Goal: Information Seeking & Learning: Learn about a topic

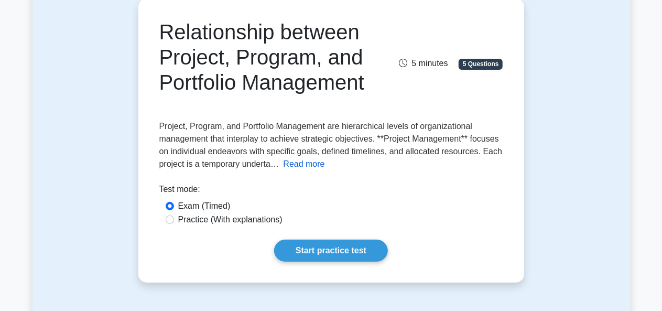
click at [302, 163] on button "Read more" at bounding box center [304, 164] width 41 height 13
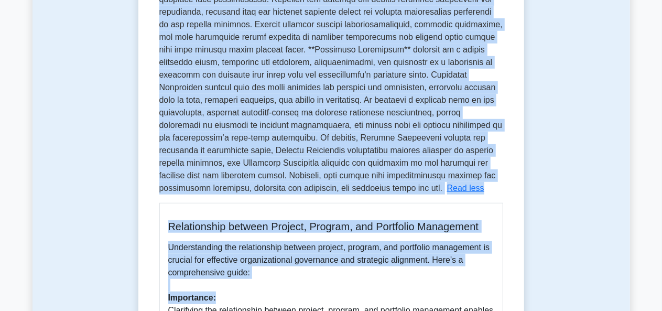
scroll to position [327, 0]
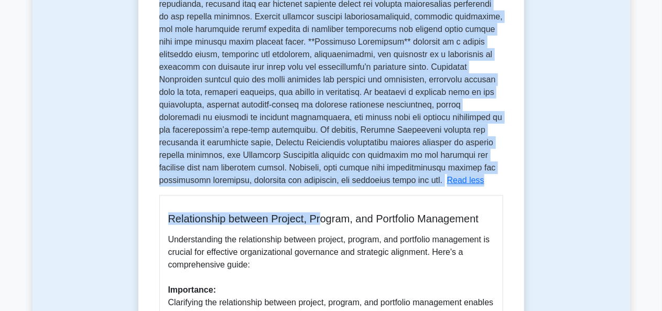
drag, startPoint x: 161, startPoint y: 69, endPoint x: 324, endPoint y: 215, distance: 219.7
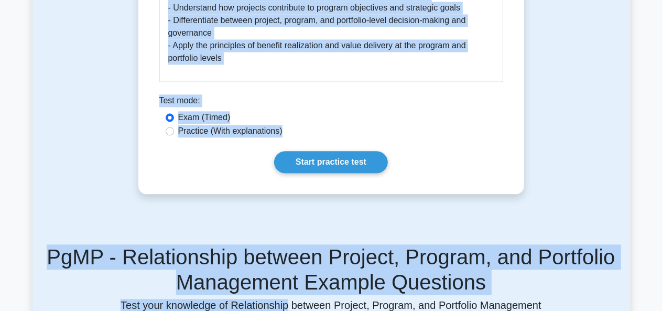
scroll to position [1104, 0]
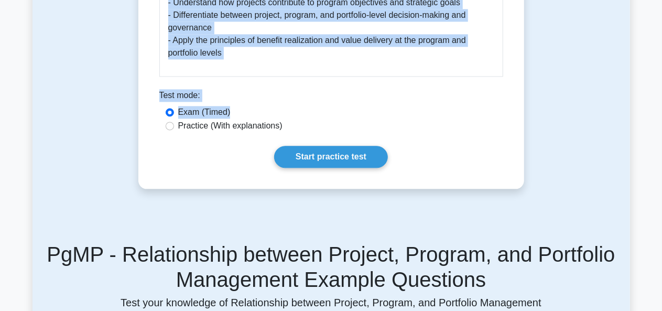
drag, startPoint x: 169, startPoint y: 53, endPoint x: 232, endPoint y: 104, distance: 80.5
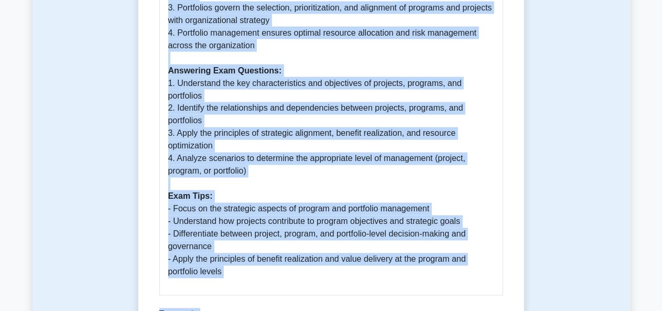
scroll to position [884, 0]
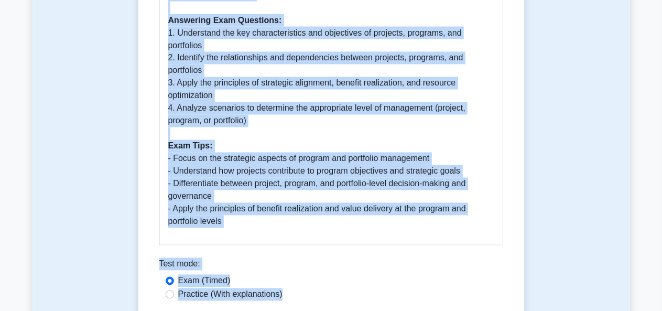
scroll to position [1006, 0]
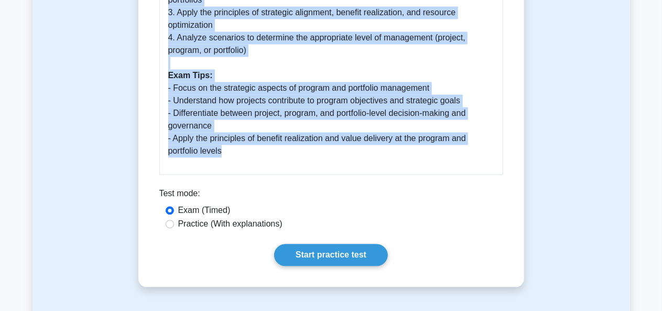
drag, startPoint x: 176, startPoint y: 81, endPoint x: 237, endPoint y: 155, distance: 95.3
copy div "Relationship between Project, Program, and Portfolio Management Understanding t…"
